Goal: Browse casually

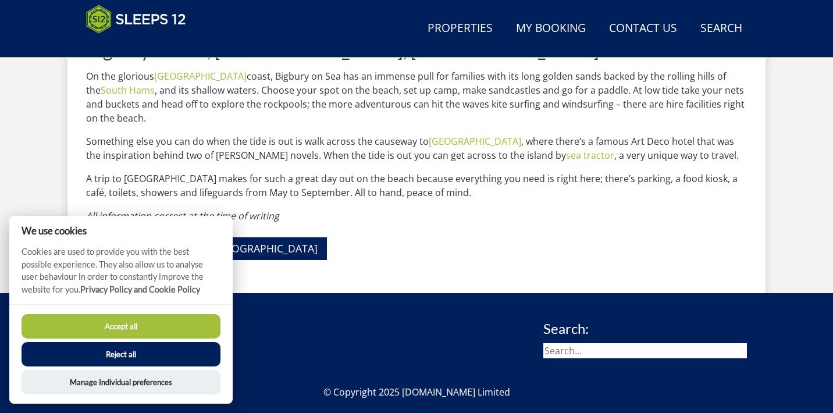
scroll to position [462, 0]
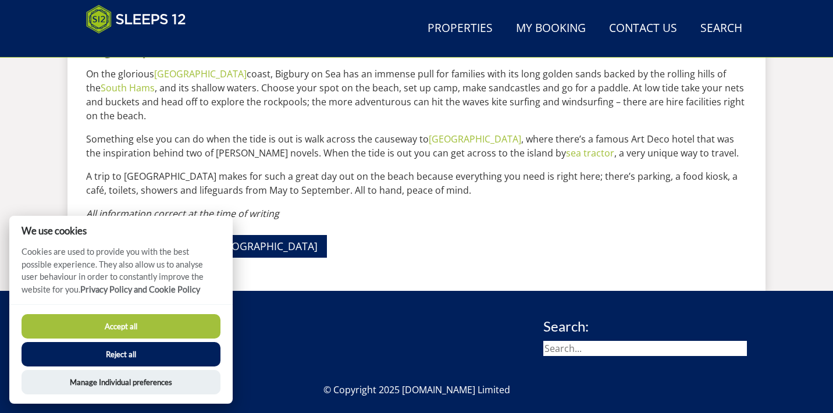
click at [173, 325] on button "Accept all" at bounding box center [121, 326] width 199 height 24
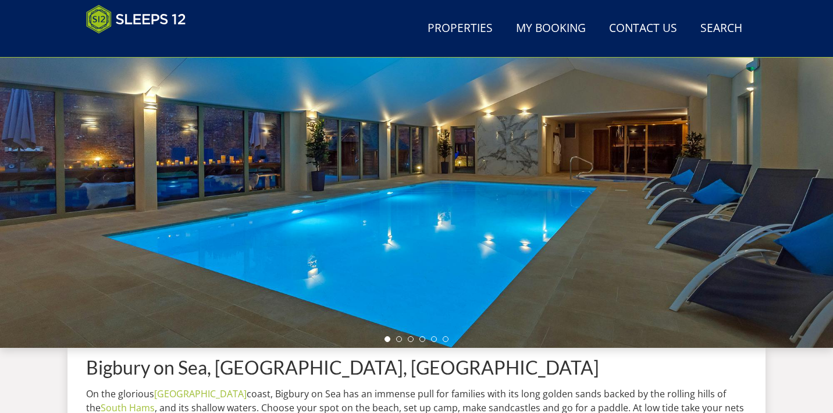
scroll to position [170, 0]
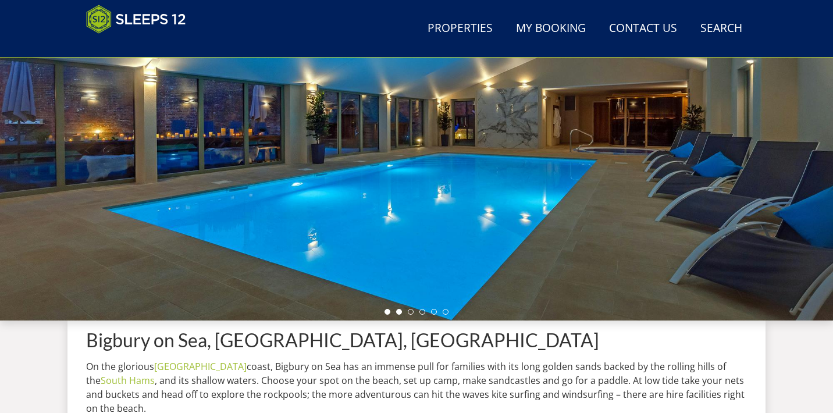
click at [398, 313] on li at bounding box center [399, 312] width 6 height 6
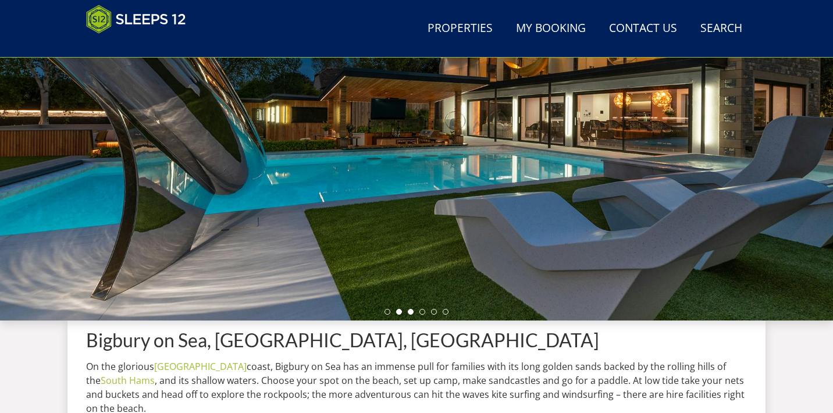
click at [411, 312] on li at bounding box center [411, 312] width 6 height 6
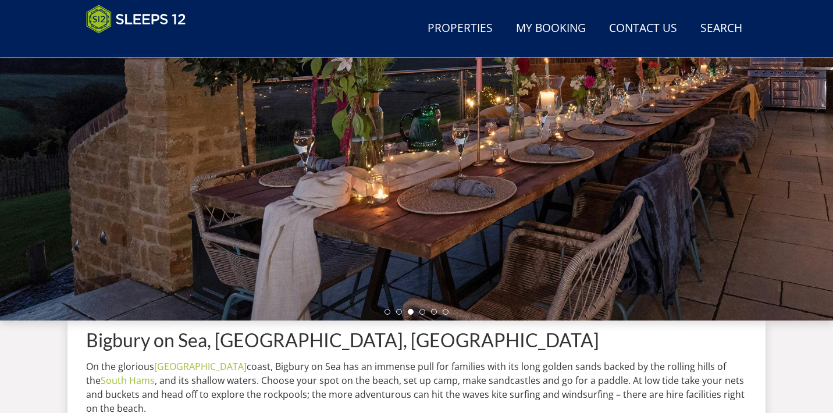
click at [417, 314] on ul at bounding box center [416, 312] width 64 height 6
click at [423, 312] on li at bounding box center [422, 312] width 6 height 6
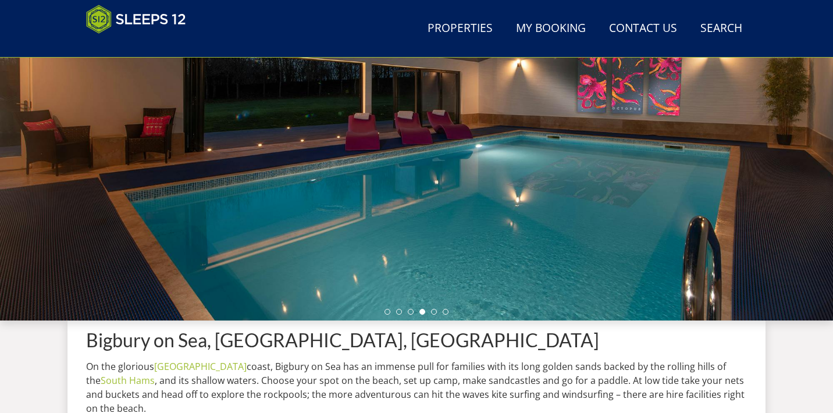
click at [430, 313] on ul at bounding box center [416, 312] width 64 height 6
click at [437, 314] on ul at bounding box center [416, 312] width 64 height 6
